Goal: Find specific page/section: Find specific page/section

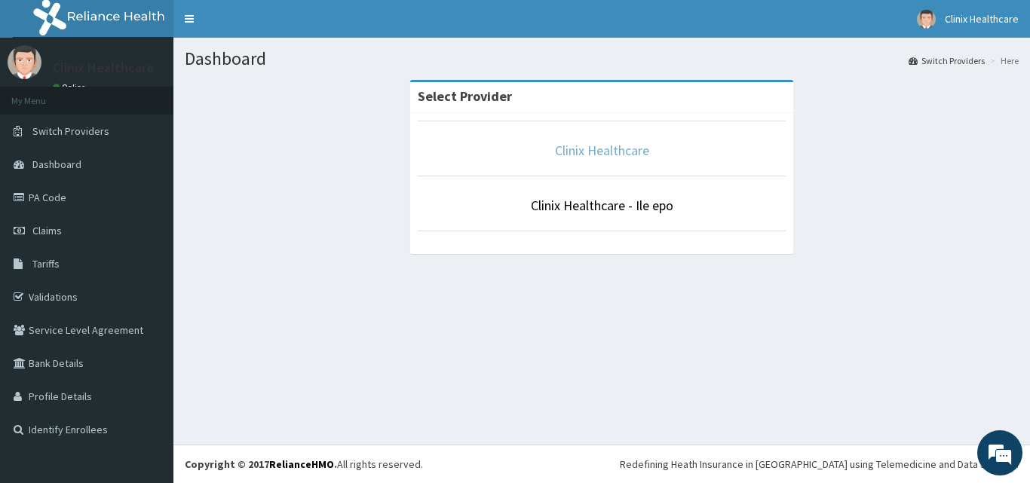
click at [590, 152] on link "Clinix Healthcare" at bounding box center [602, 150] width 94 height 17
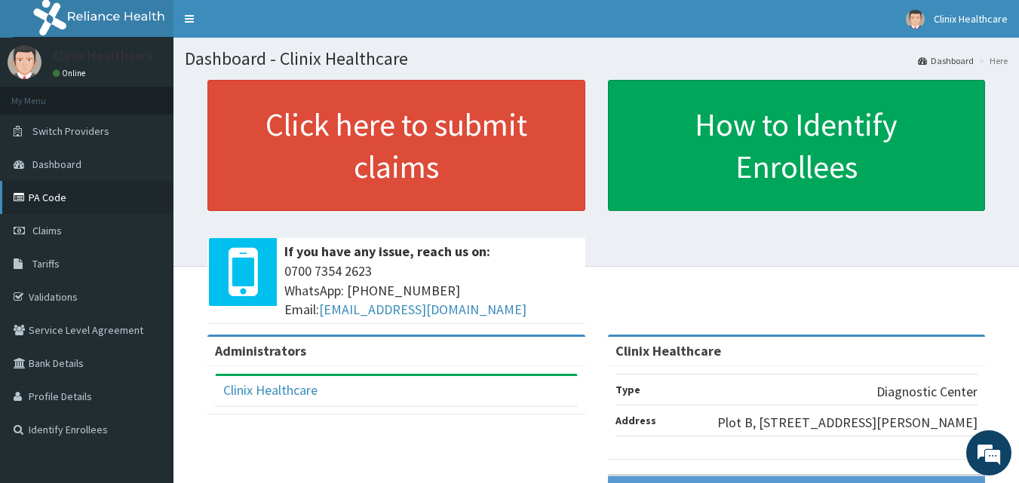
click at [57, 194] on link "PA Code" at bounding box center [86, 197] width 173 height 33
